Goal: Transaction & Acquisition: Purchase product/service

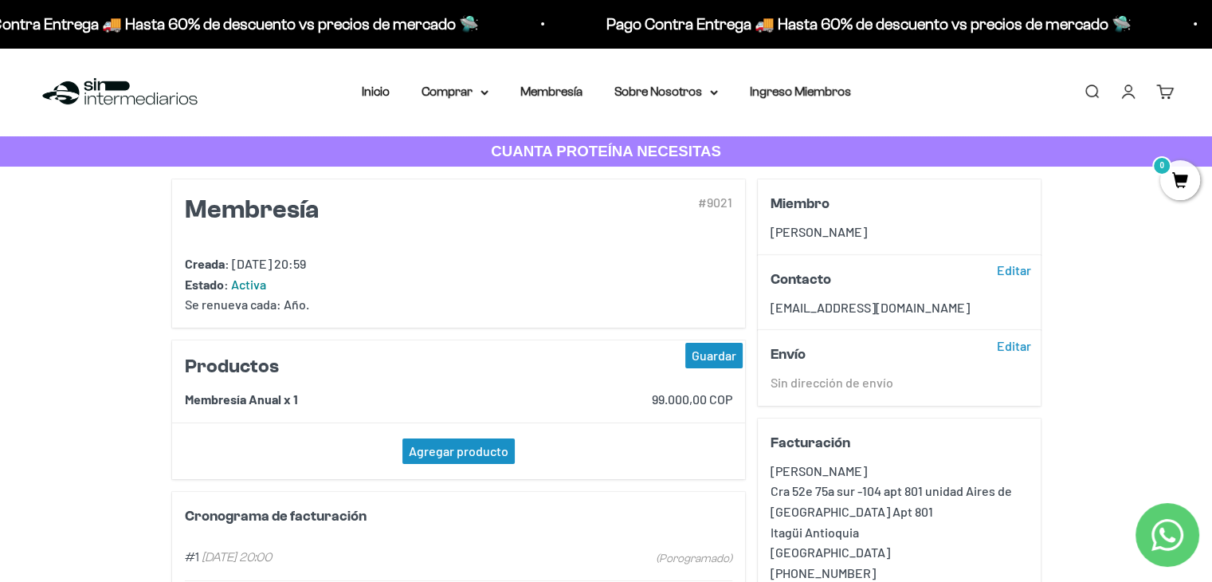
click at [584, 92] on nav "Inicio Comprar Proteínas Ver Todos Whey Iso Vegan" at bounding box center [606, 91] width 489 height 21
click at [574, 93] on link "Membresía" at bounding box center [551, 91] width 62 height 14
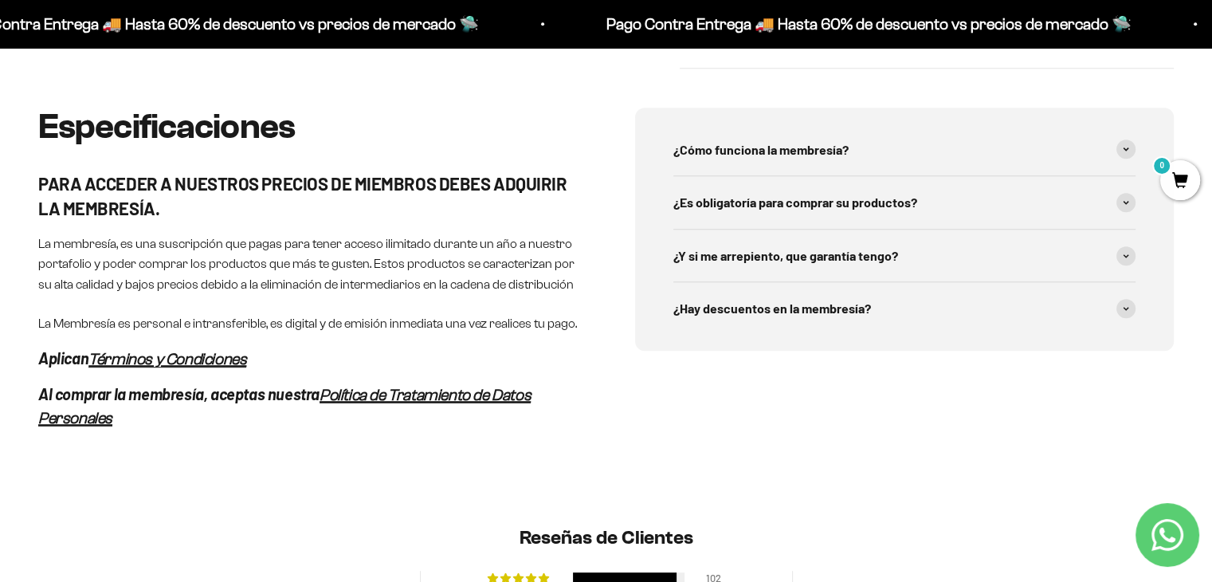
scroll to position [743, 0]
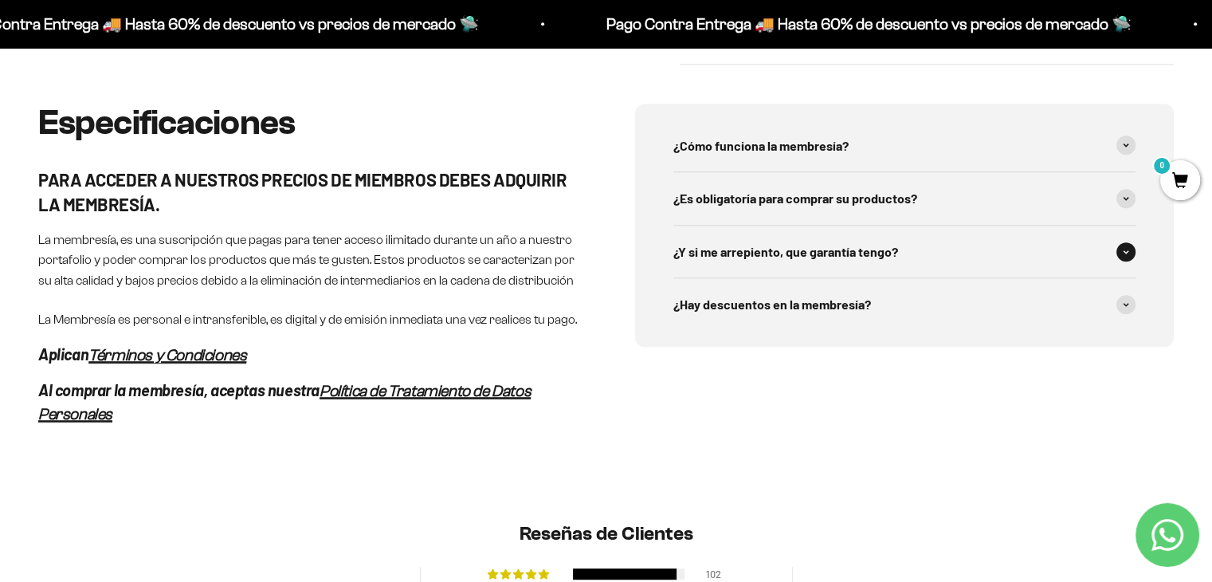
click at [1129, 252] on span at bounding box center [1125, 251] width 19 height 19
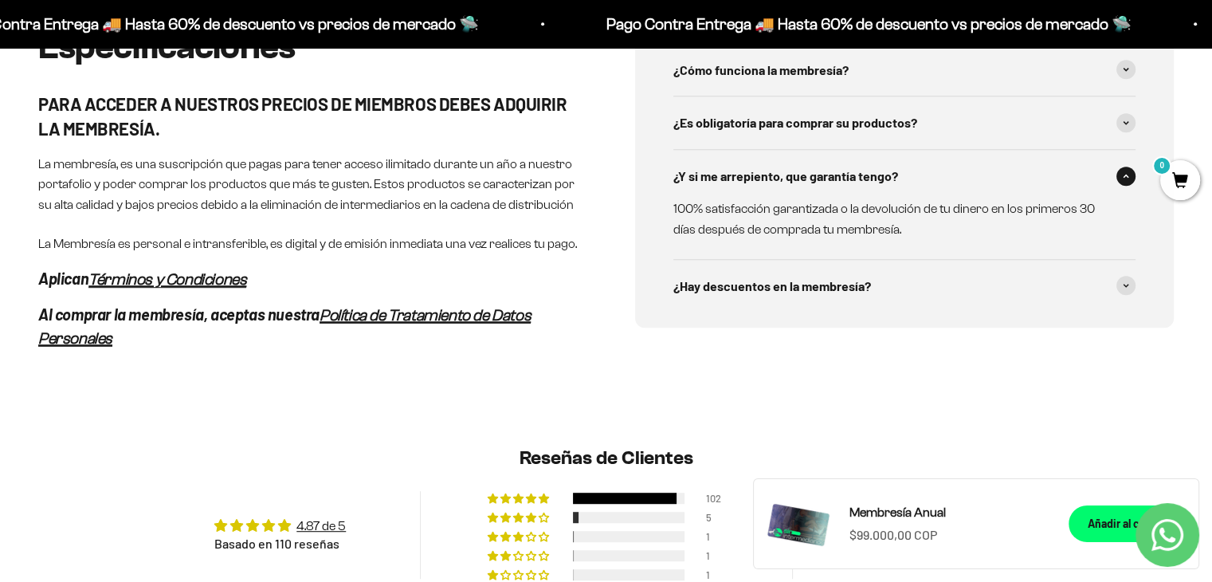
scroll to position [823, 0]
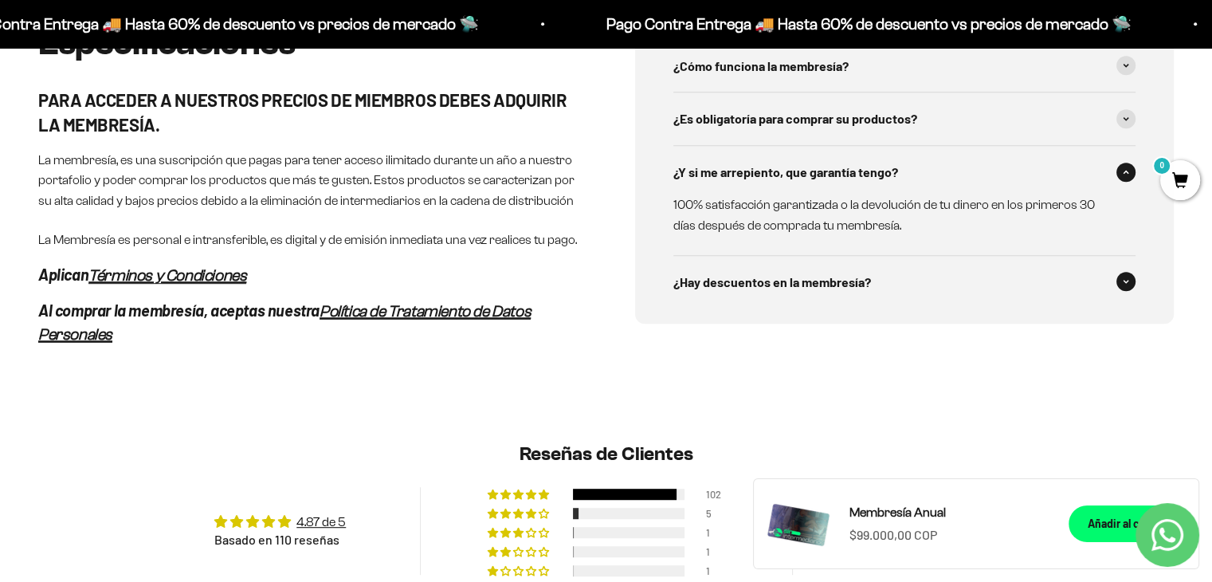
click at [1119, 284] on span at bounding box center [1125, 281] width 19 height 19
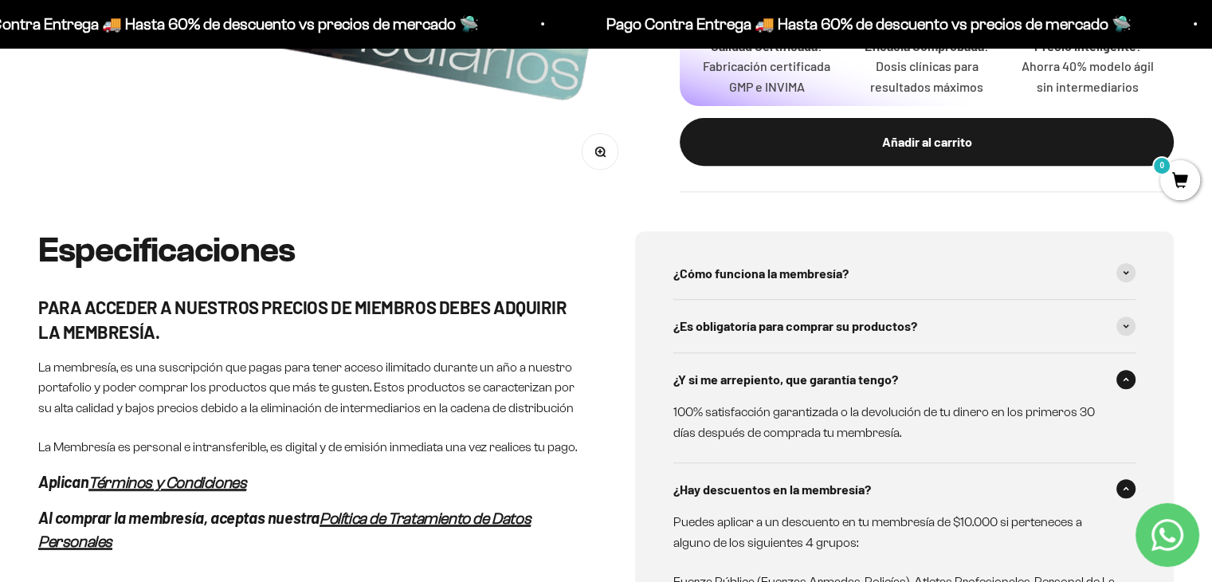
scroll to position [610, 0]
